Goal: Book appointment/travel/reservation

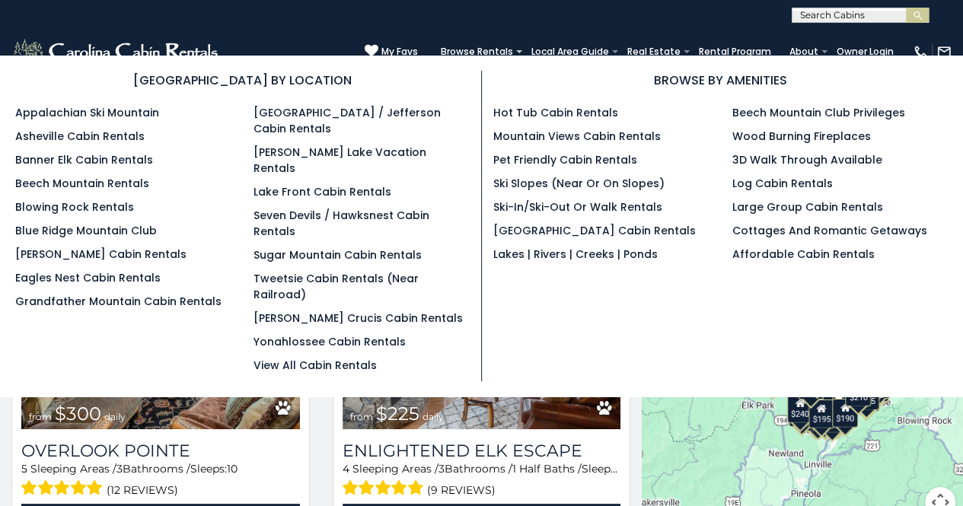
scroll to position [14140, 0]
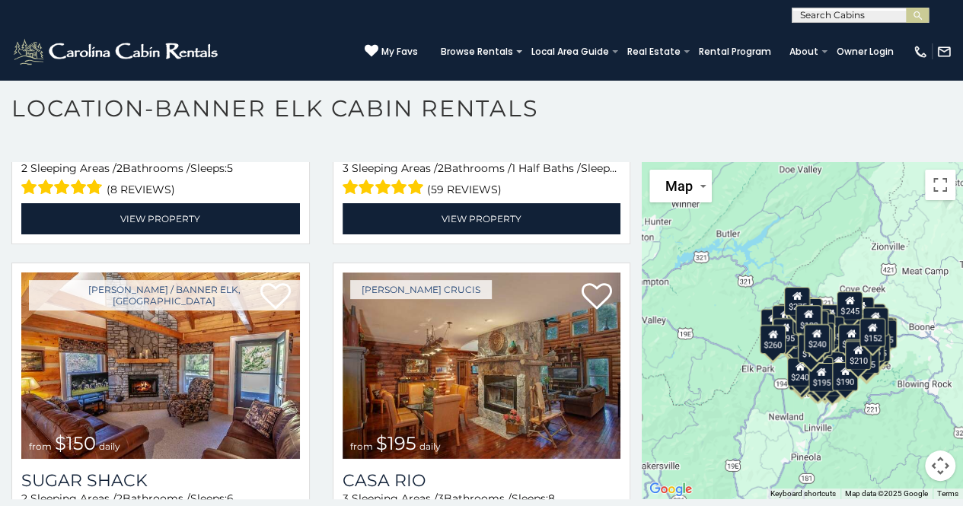
click at [830, 18] on input "text" at bounding box center [858, 18] width 133 height 15
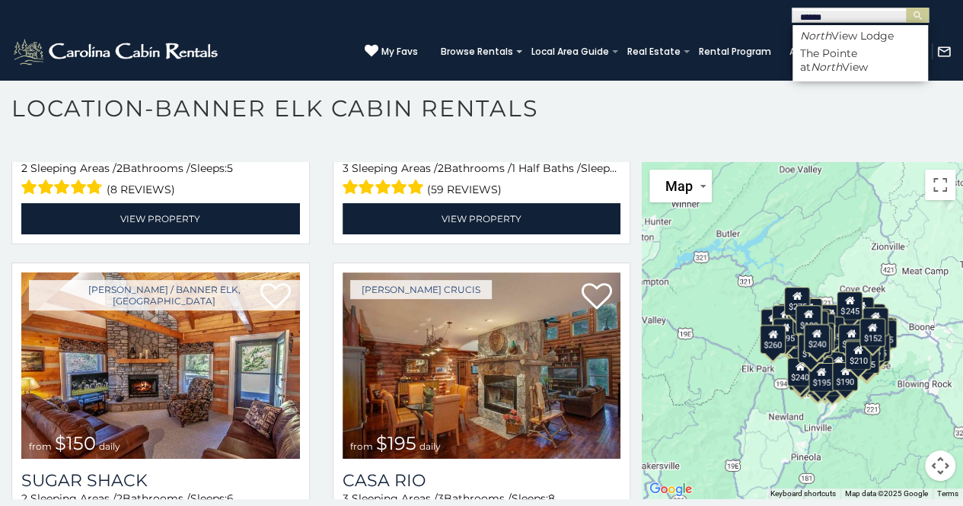
type input "*****"
click at [833, 37] on li "North View Lodge" at bounding box center [859, 36] width 135 height 14
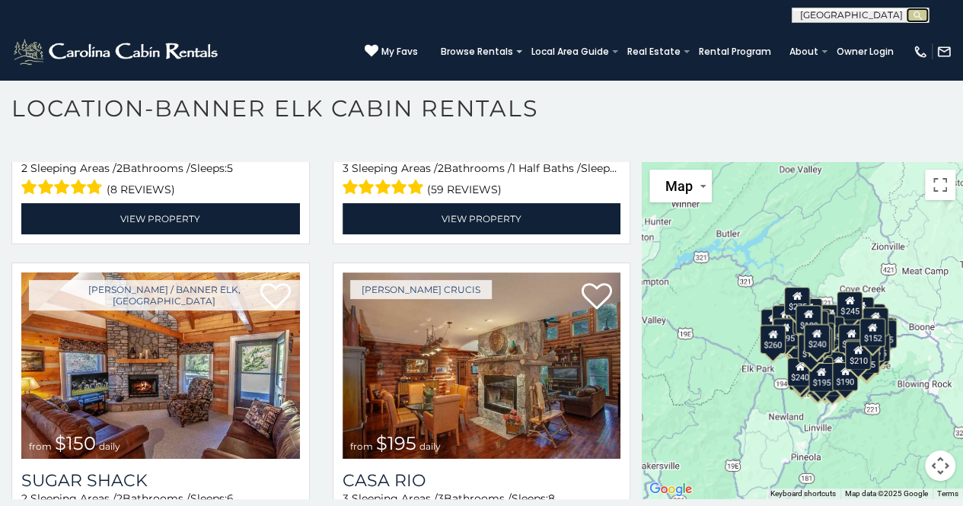
click at [919, 13] on img "submit" at bounding box center [917, 15] width 11 height 11
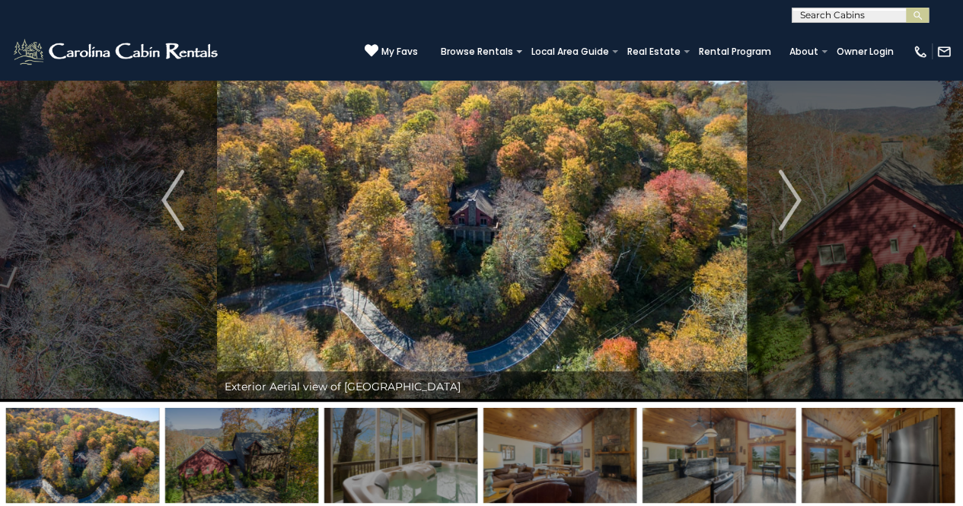
scroll to position [56, 0]
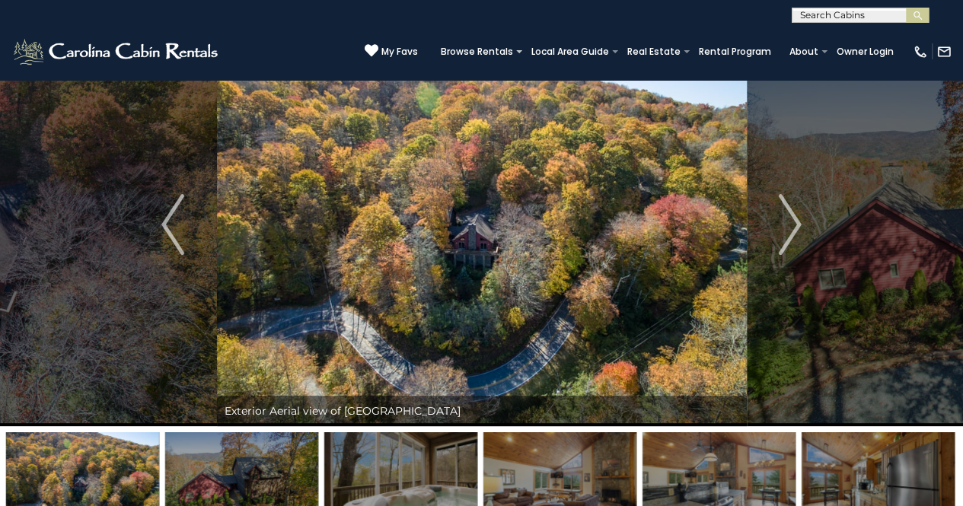
click at [788, 247] on img "Next" at bounding box center [790, 224] width 23 height 61
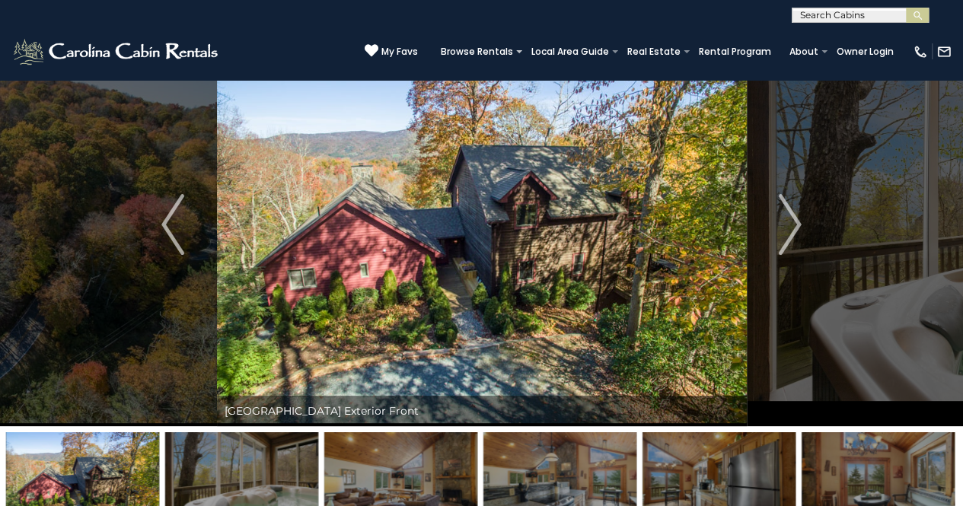
click at [788, 247] on img "Next" at bounding box center [790, 224] width 23 height 61
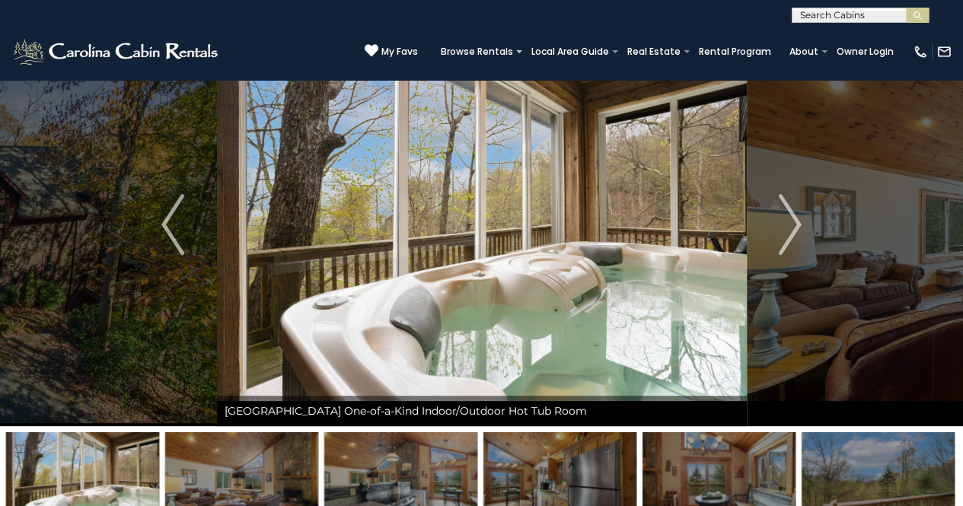
click at [189, 250] on button "Previous" at bounding box center [173, 224] width 88 height 403
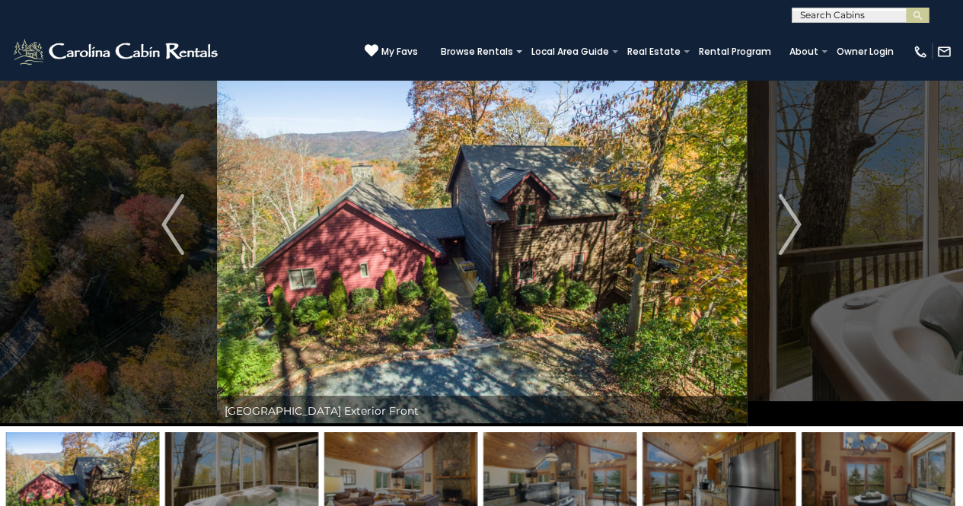
click at [790, 230] on img "Next" at bounding box center [790, 224] width 23 height 61
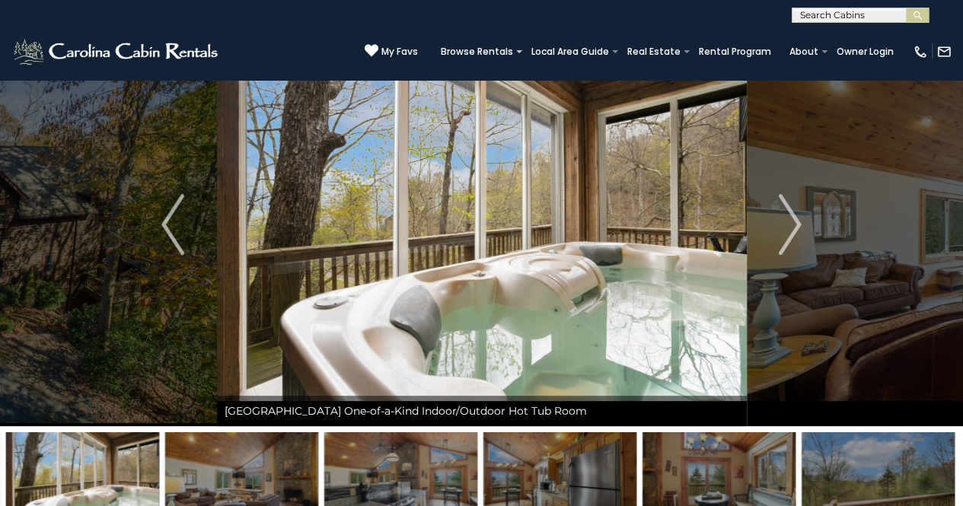
click at [790, 230] on img "Next" at bounding box center [790, 224] width 23 height 61
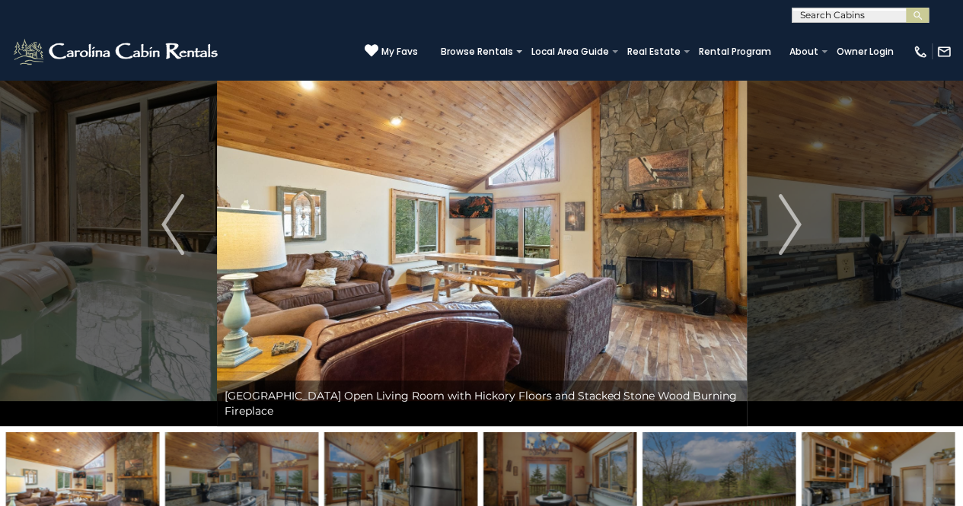
click at [790, 230] on img "Next" at bounding box center [790, 224] width 23 height 61
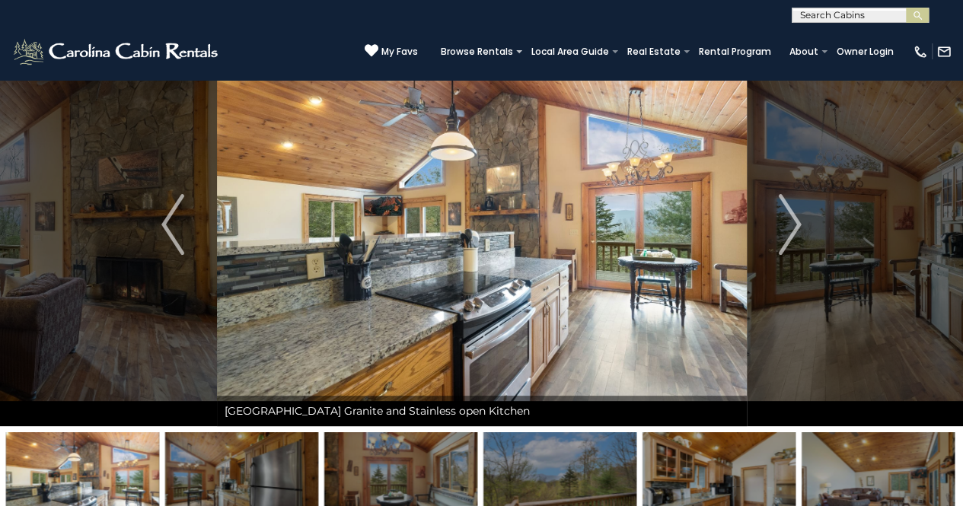
click at [790, 230] on img "Next" at bounding box center [790, 224] width 23 height 61
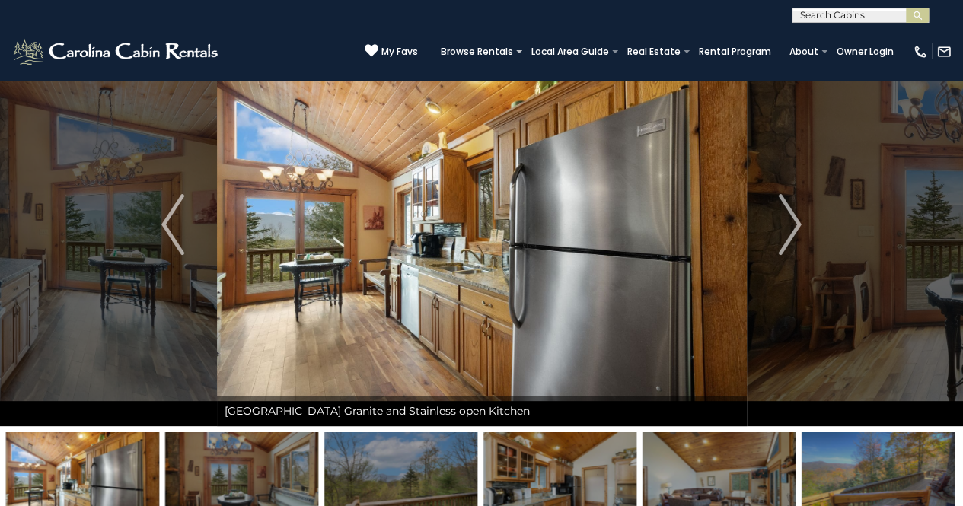
click at [790, 230] on img "Next" at bounding box center [790, 224] width 23 height 61
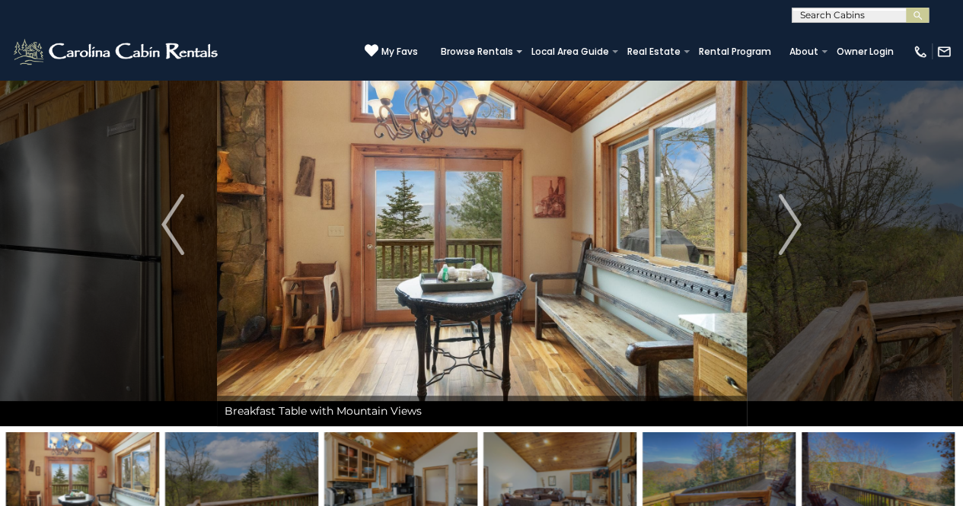
click at [790, 230] on img "Next" at bounding box center [790, 224] width 23 height 61
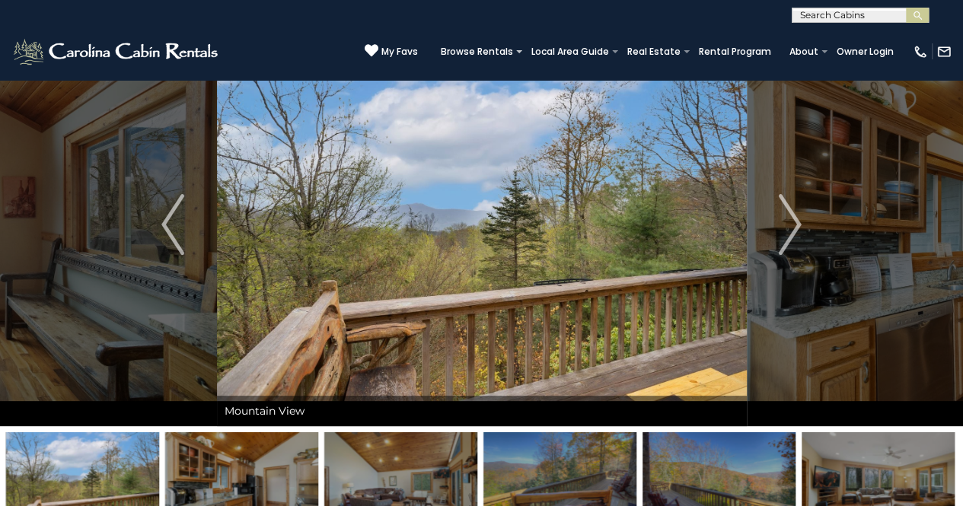
click at [790, 230] on img "Next" at bounding box center [790, 224] width 23 height 61
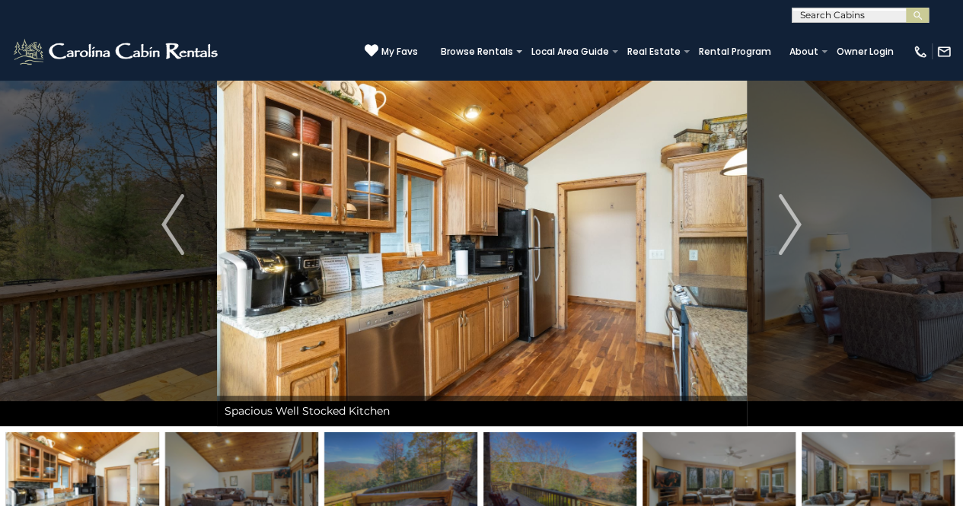
click at [790, 230] on img "Next" at bounding box center [790, 224] width 23 height 61
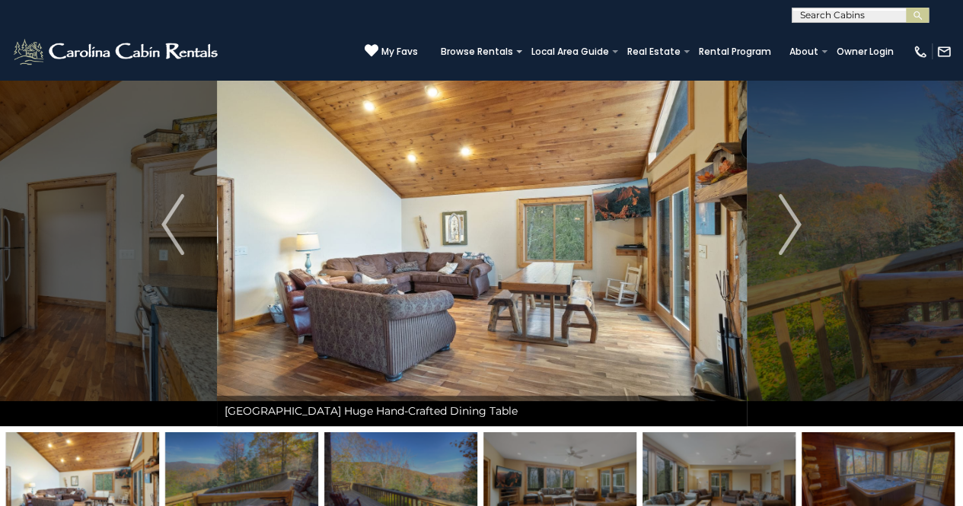
click at [172, 247] on img "Previous" at bounding box center [172, 224] width 23 height 61
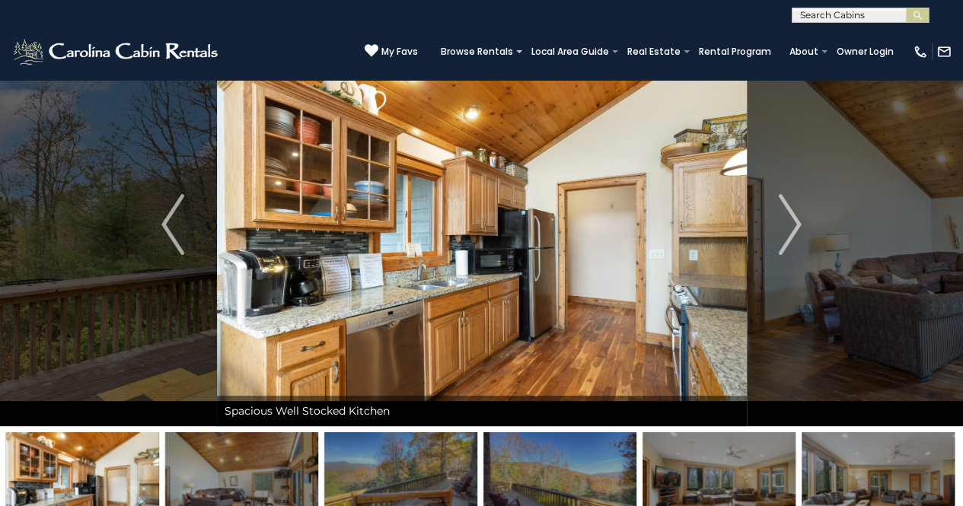
click at [355, 279] on img at bounding box center [482, 224] width 530 height 403
click at [408, 259] on img at bounding box center [482, 224] width 530 height 403
click at [782, 243] on img "Next" at bounding box center [790, 224] width 23 height 61
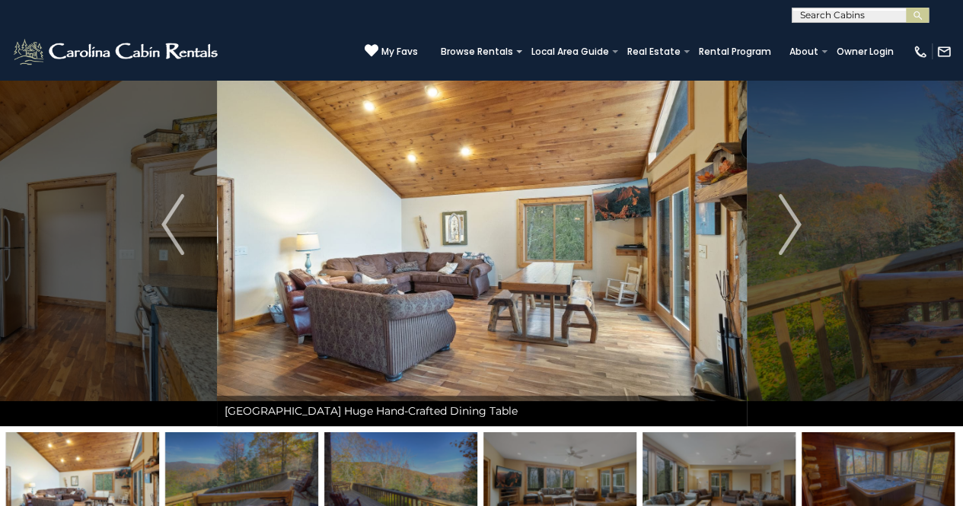
click at [782, 243] on img "Next" at bounding box center [790, 224] width 23 height 61
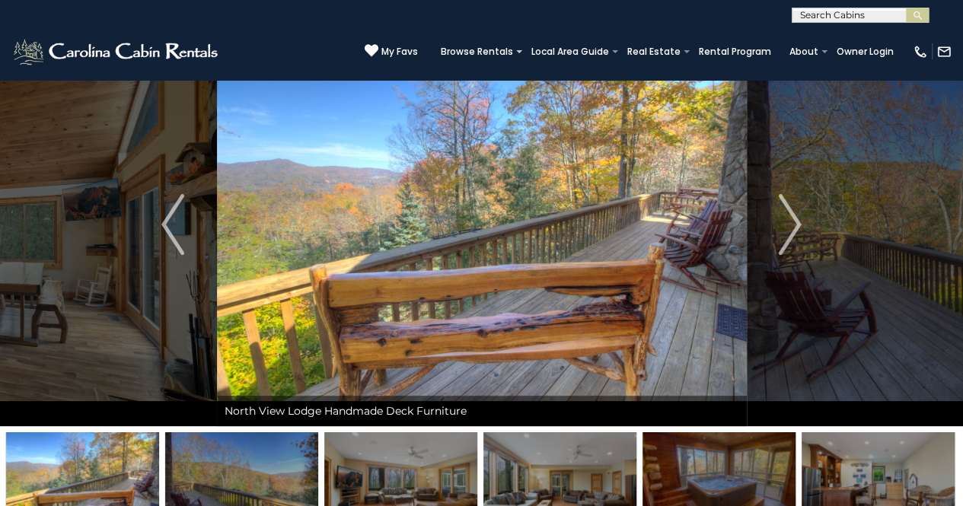
click at [782, 243] on img "Next" at bounding box center [790, 224] width 23 height 61
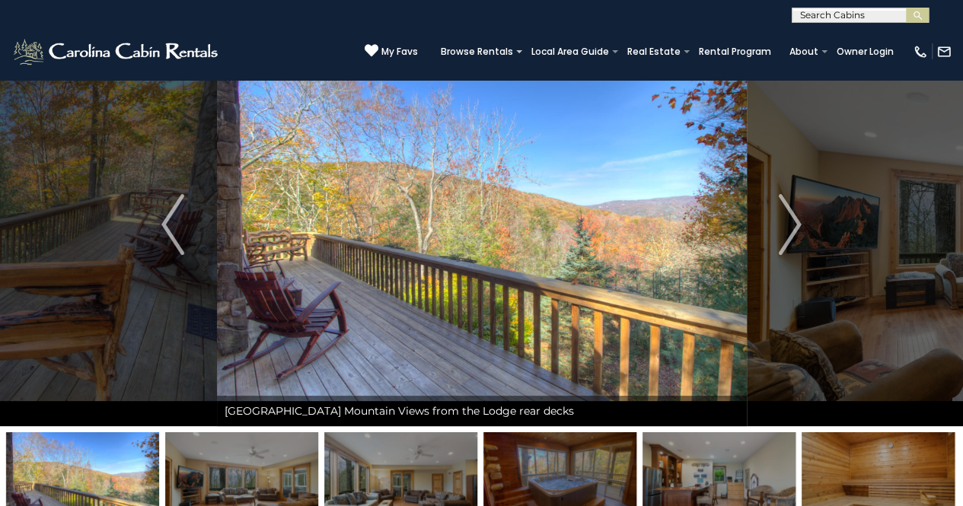
click at [782, 243] on img "Next" at bounding box center [790, 224] width 23 height 61
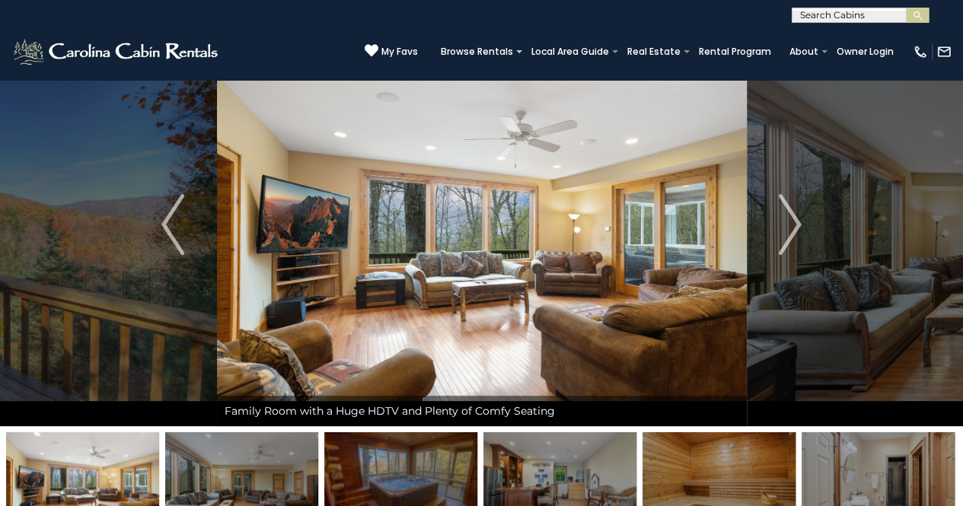
click at [782, 243] on img "Next" at bounding box center [790, 224] width 23 height 61
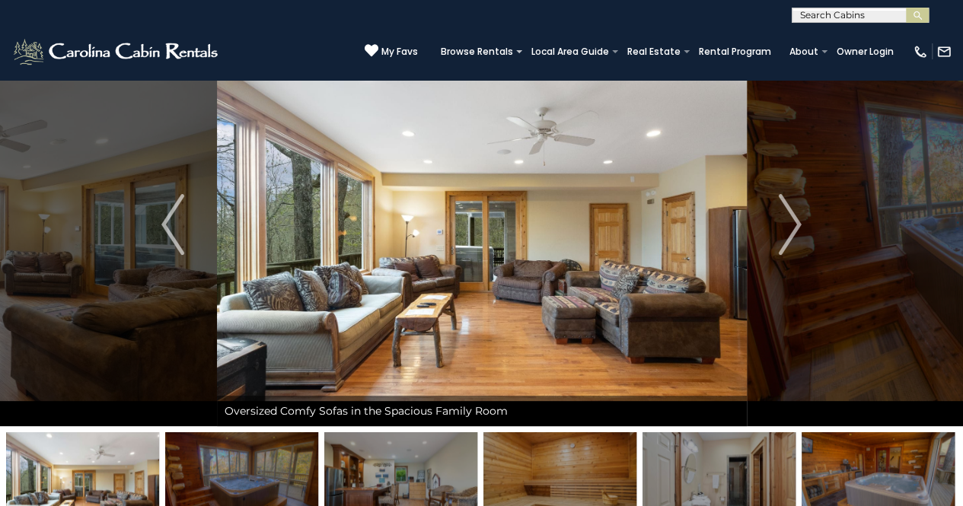
click at [782, 246] on img "Next" at bounding box center [790, 224] width 23 height 61
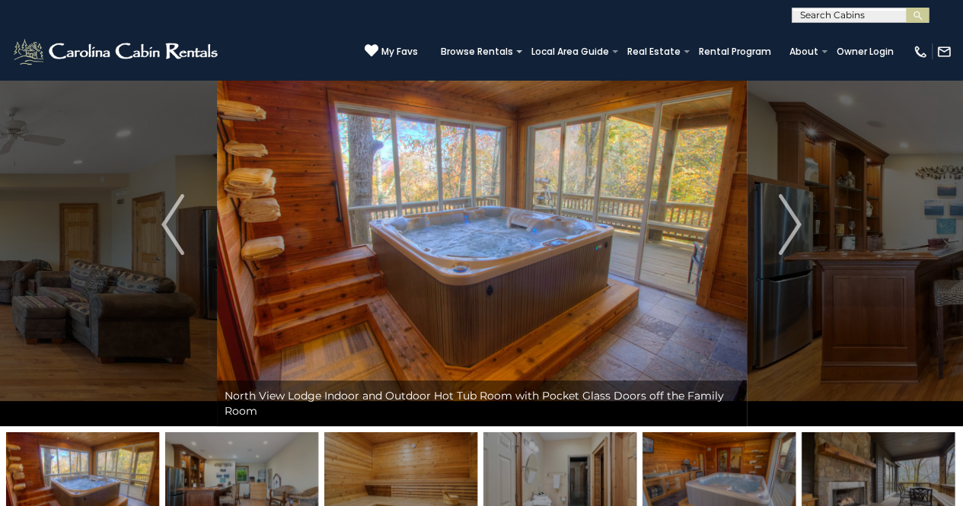
click at [782, 243] on img "Next" at bounding box center [790, 224] width 23 height 61
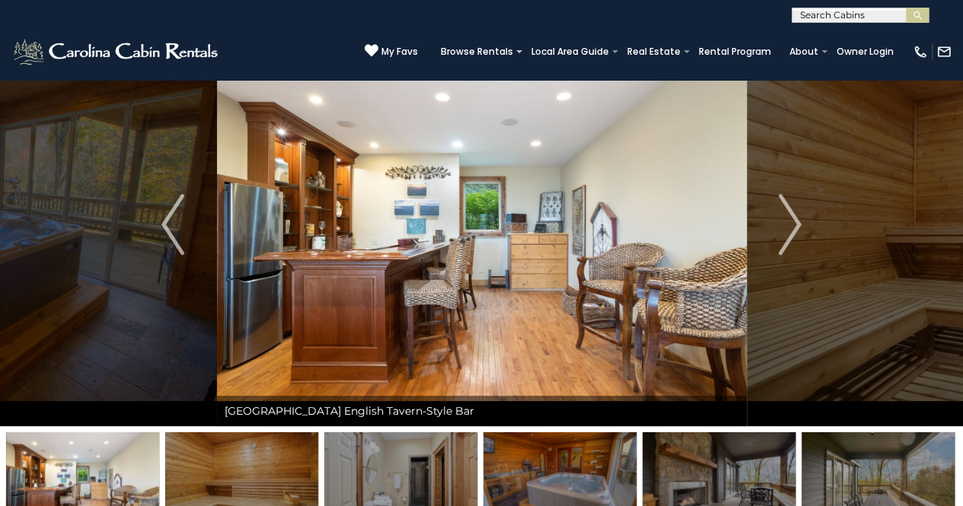
click at [167, 234] on img "Previous" at bounding box center [172, 224] width 23 height 61
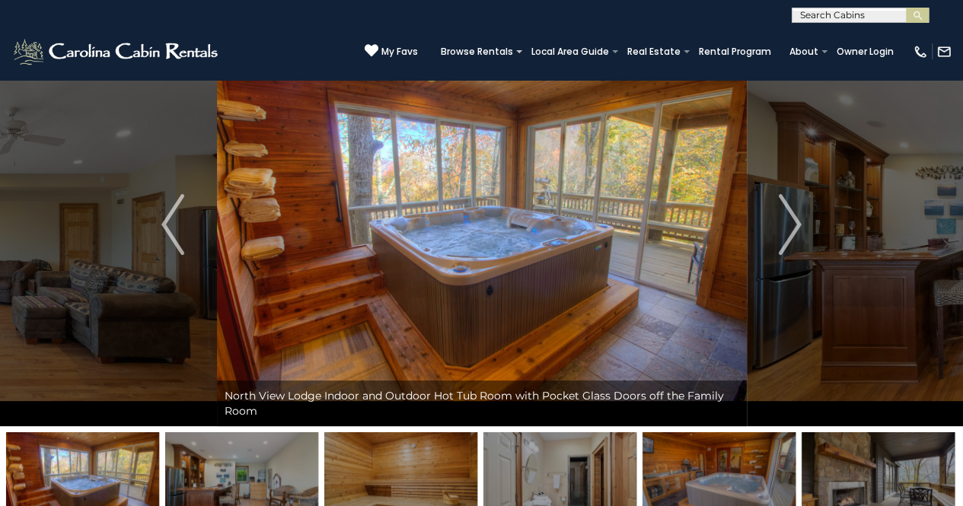
click at [172, 242] on img "Previous" at bounding box center [172, 224] width 23 height 61
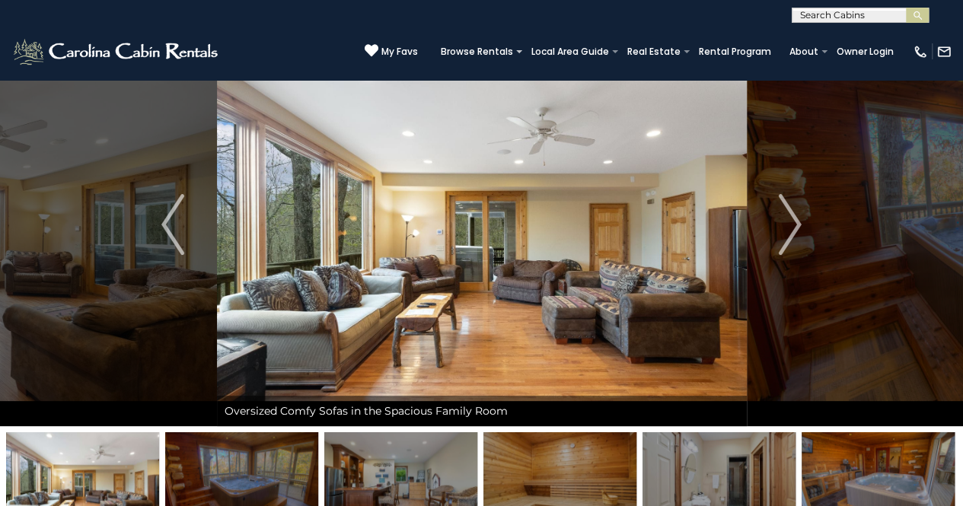
click at [792, 237] on img "Next" at bounding box center [790, 224] width 23 height 61
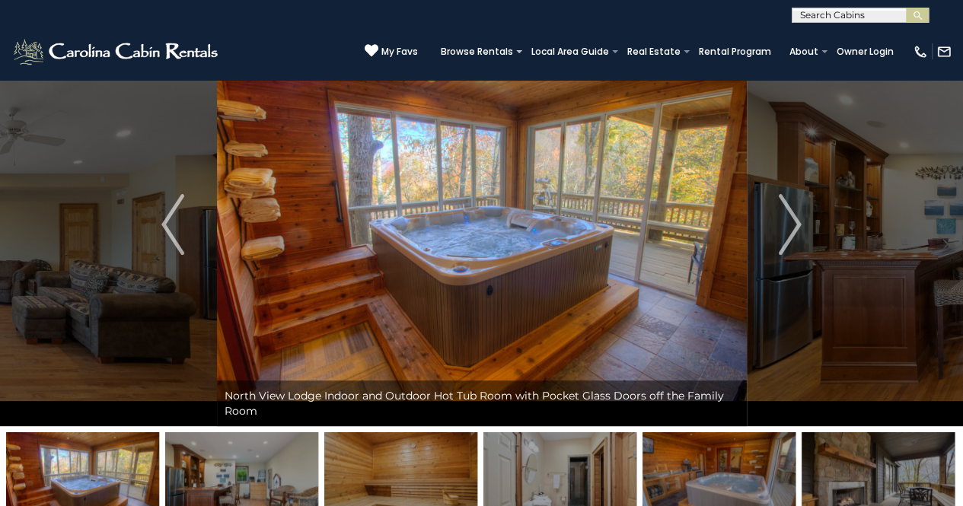
click at [792, 237] on img "Next" at bounding box center [790, 224] width 23 height 61
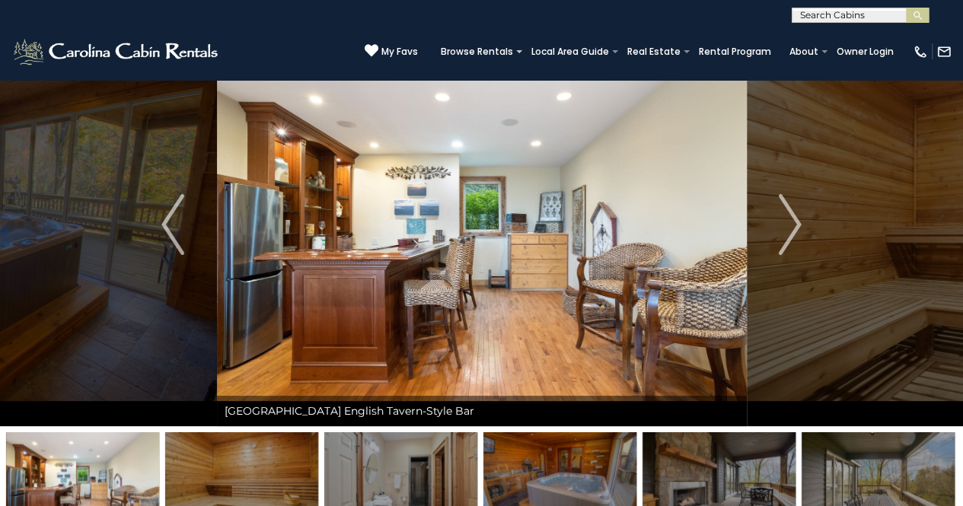
click at [792, 237] on img "Next" at bounding box center [790, 224] width 23 height 61
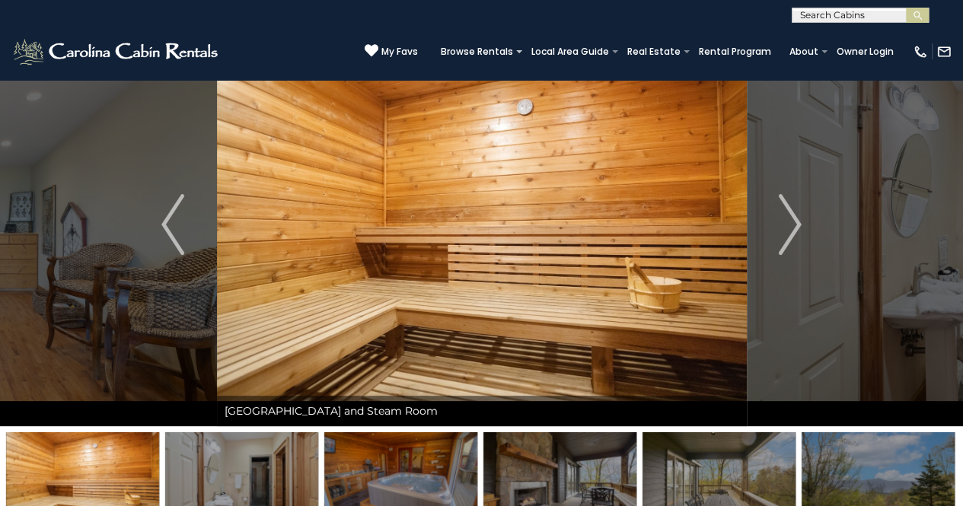
click at [792, 237] on img "Next" at bounding box center [790, 224] width 23 height 61
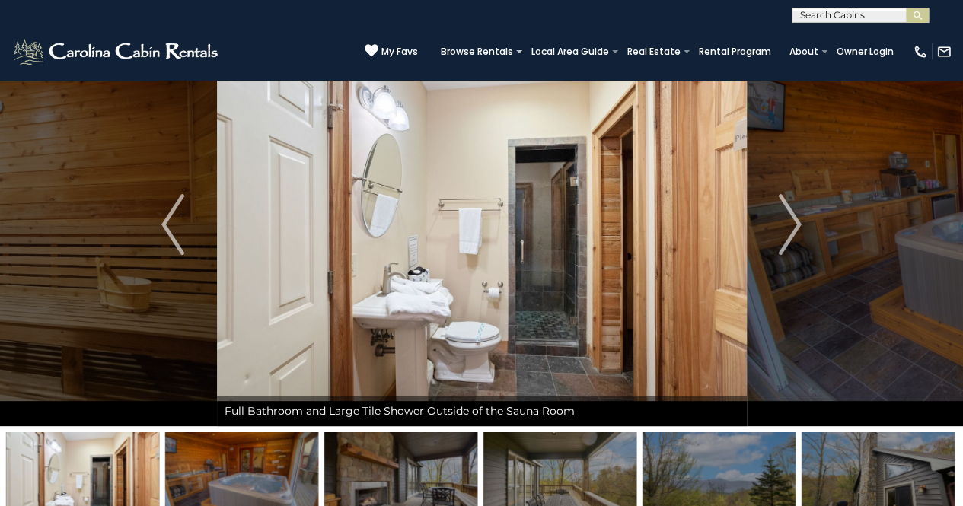
click at [792, 237] on img "Next" at bounding box center [790, 224] width 23 height 61
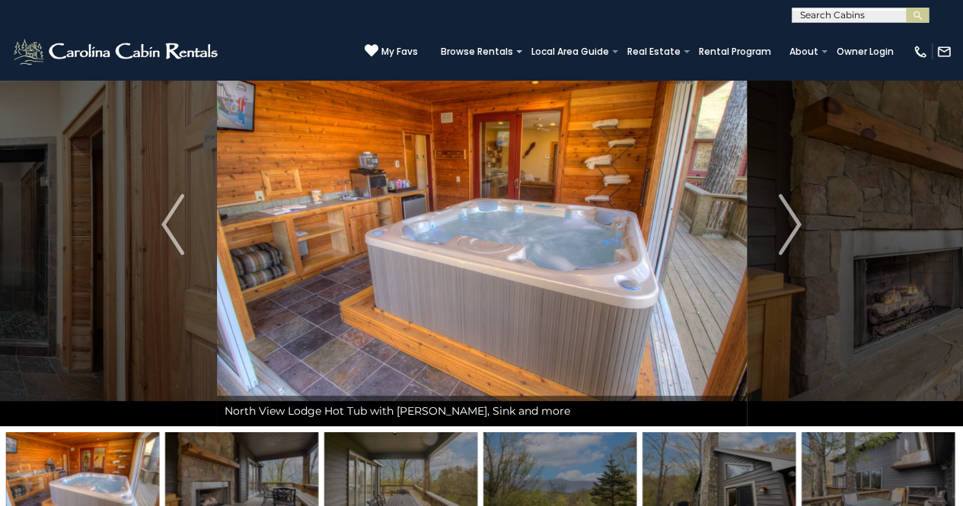
click at [792, 237] on img "Next" at bounding box center [790, 224] width 23 height 61
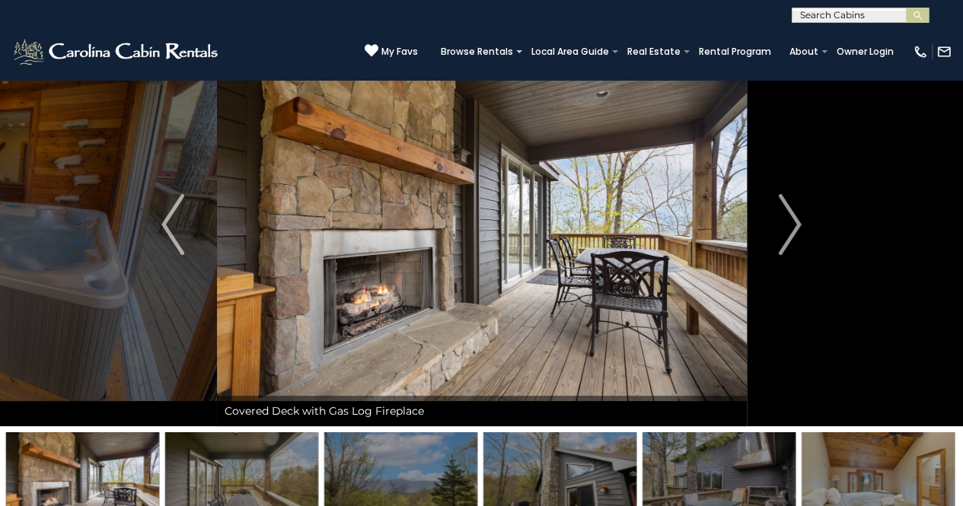
click at [792, 237] on img "Next" at bounding box center [790, 224] width 23 height 61
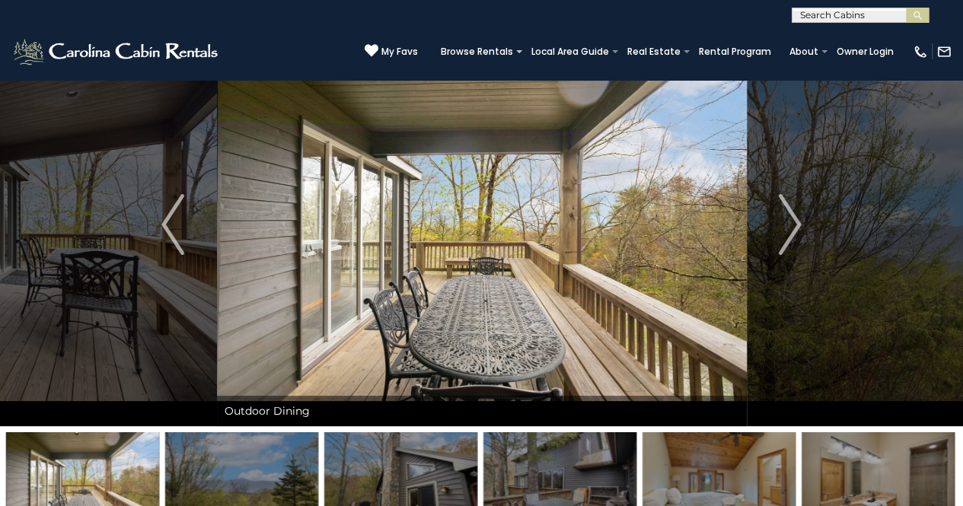
click at [792, 237] on img "Next" at bounding box center [790, 224] width 23 height 61
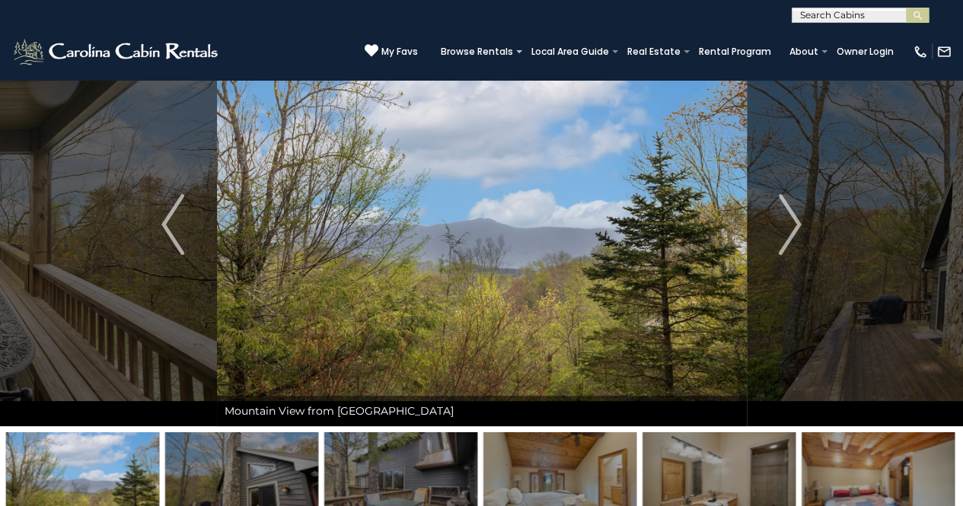
click at [792, 237] on img "Next" at bounding box center [790, 224] width 23 height 61
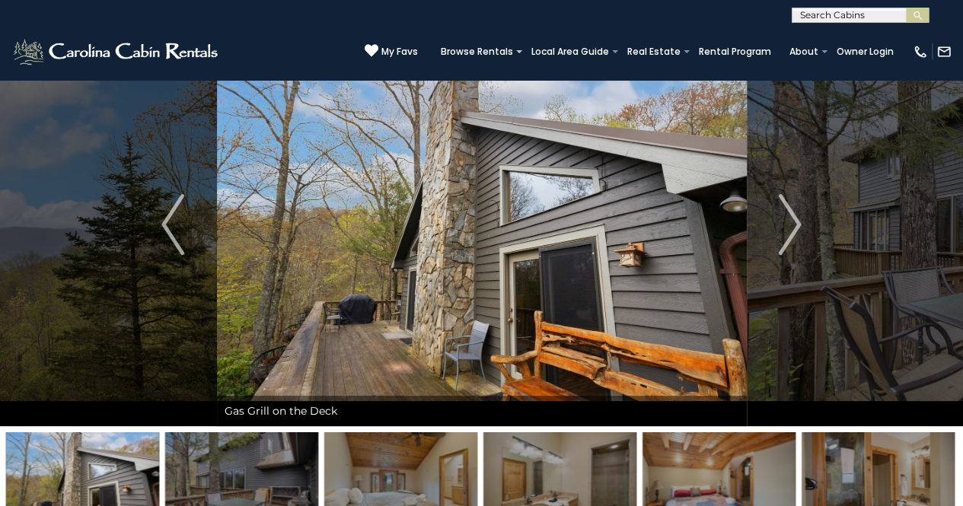
click at [173, 243] on img "Previous" at bounding box center [172, 224] width 23 height 61
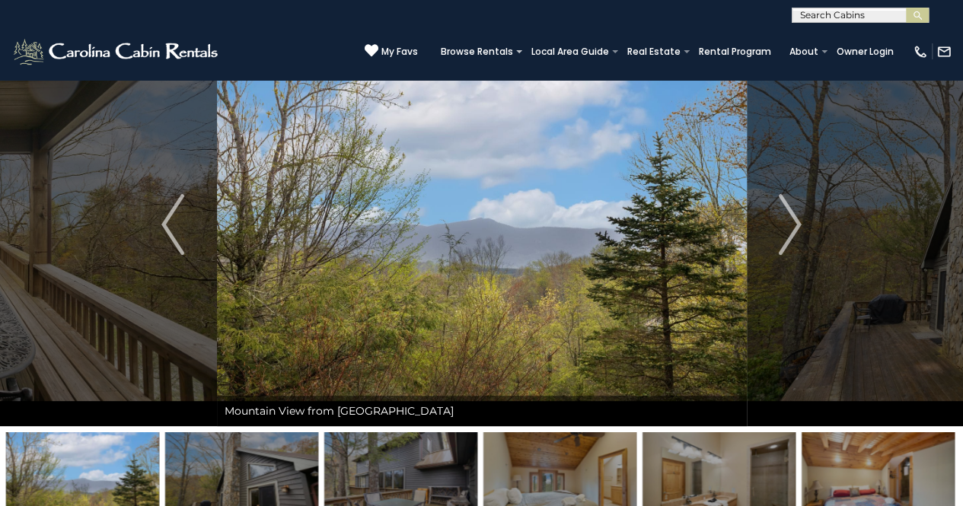
click at [789, 235] on img "Next" at bounding box center [790, 224] width 23 height 61
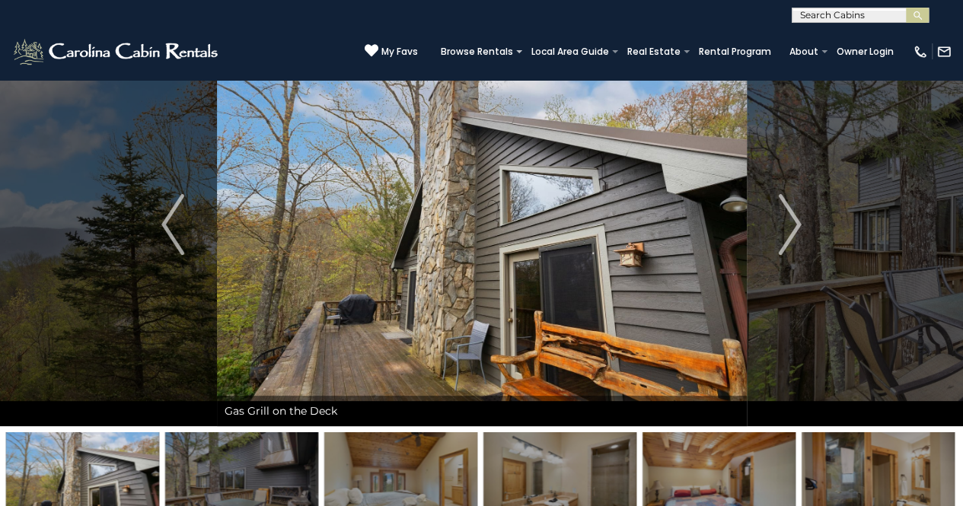
click at [789, 235] on img "Next" at bounding box center [790, 224] width 23 height 61
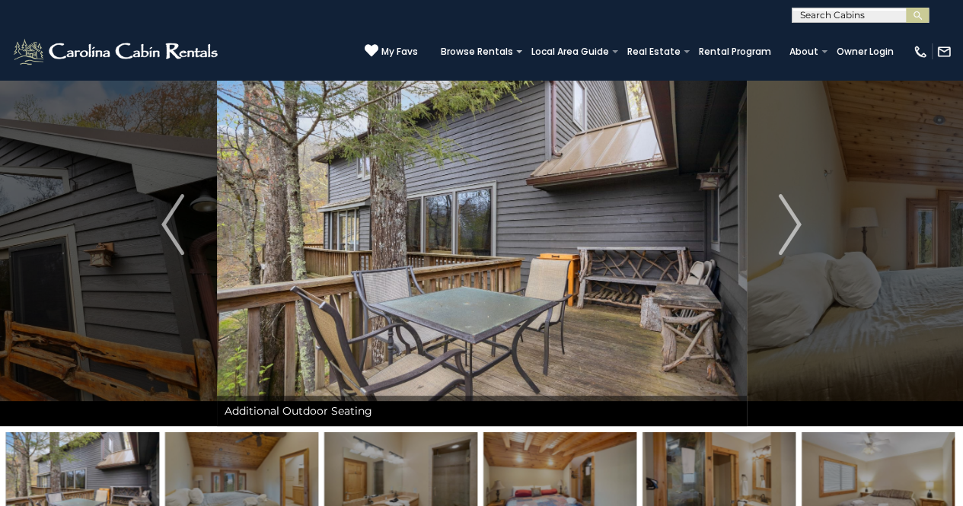
click at [789, 234] on img "Next" at bounding box center [790, 224] width 23 height 61
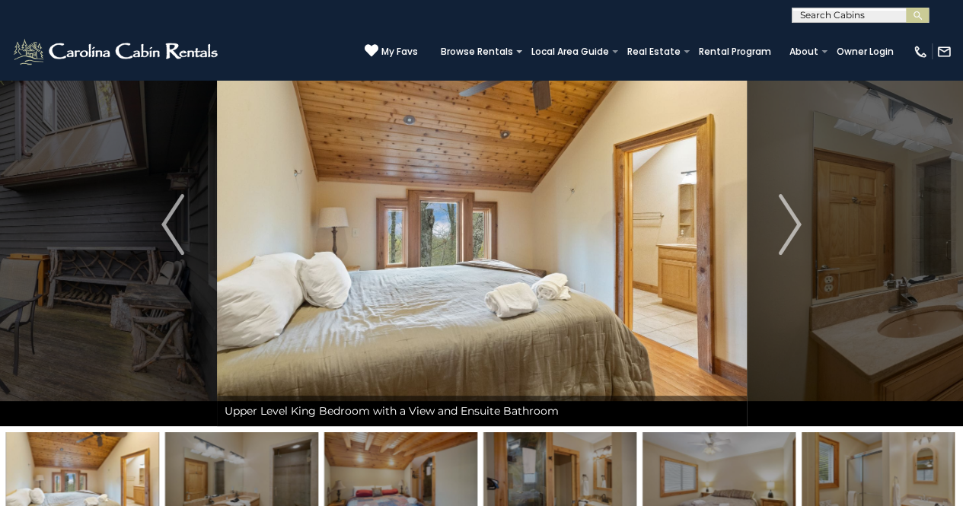
click at [789, 235] on img "Next" at bounding box center [790, 224] width 23 height 61
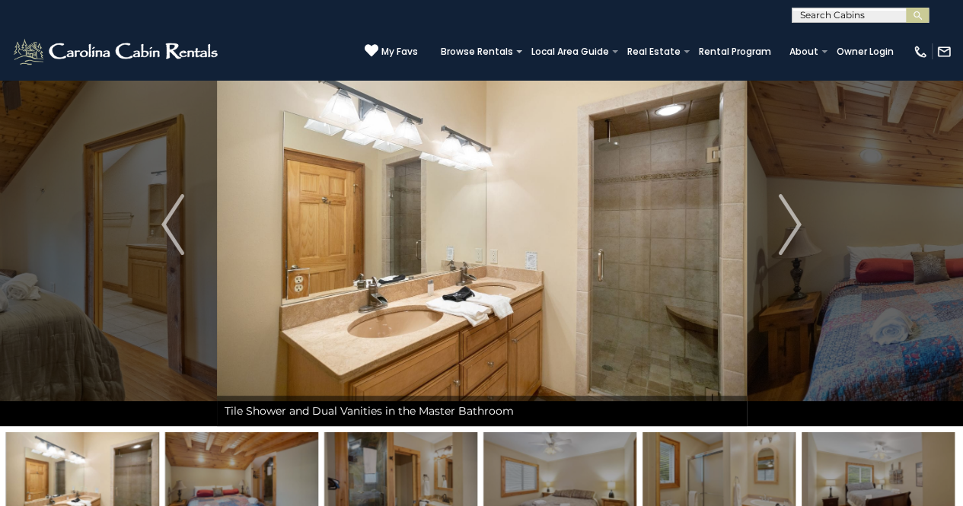
click at [789, 235] on img "Next" at bounding box center [790, 224] width 23 height 61
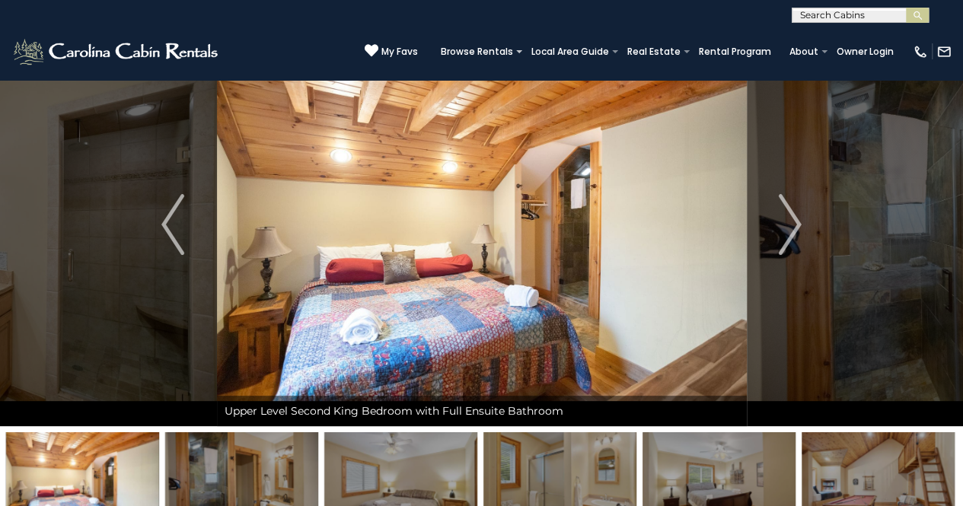
click at [789, 235] on img "Next" at bounding box center [790, 224] width 23 height 61
